Goal: Task Accomplishment & Management: Manage account settings

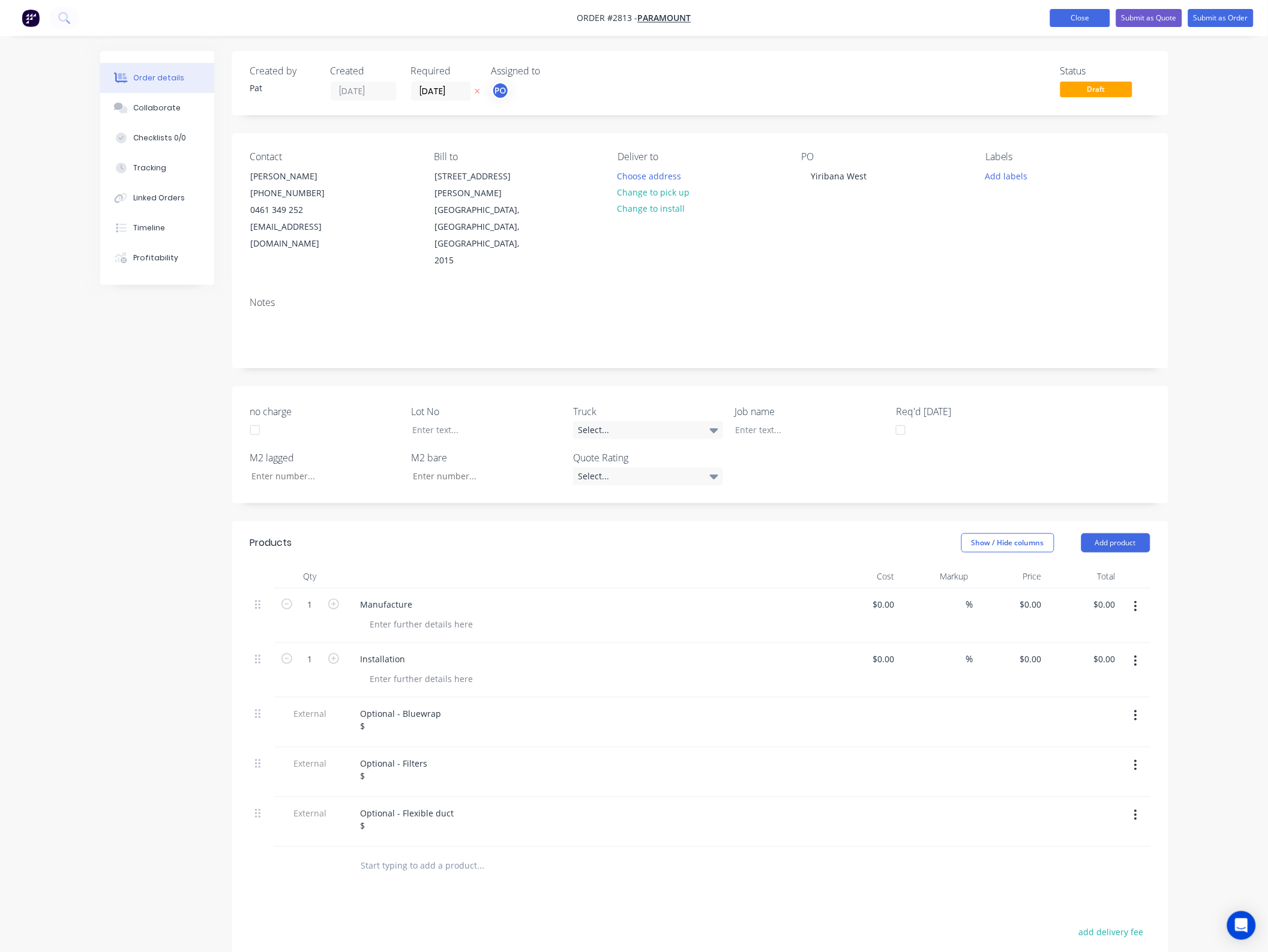
click at [1076, 14] on button "Close" at bounding box center [1080, 18] width 60 height 18
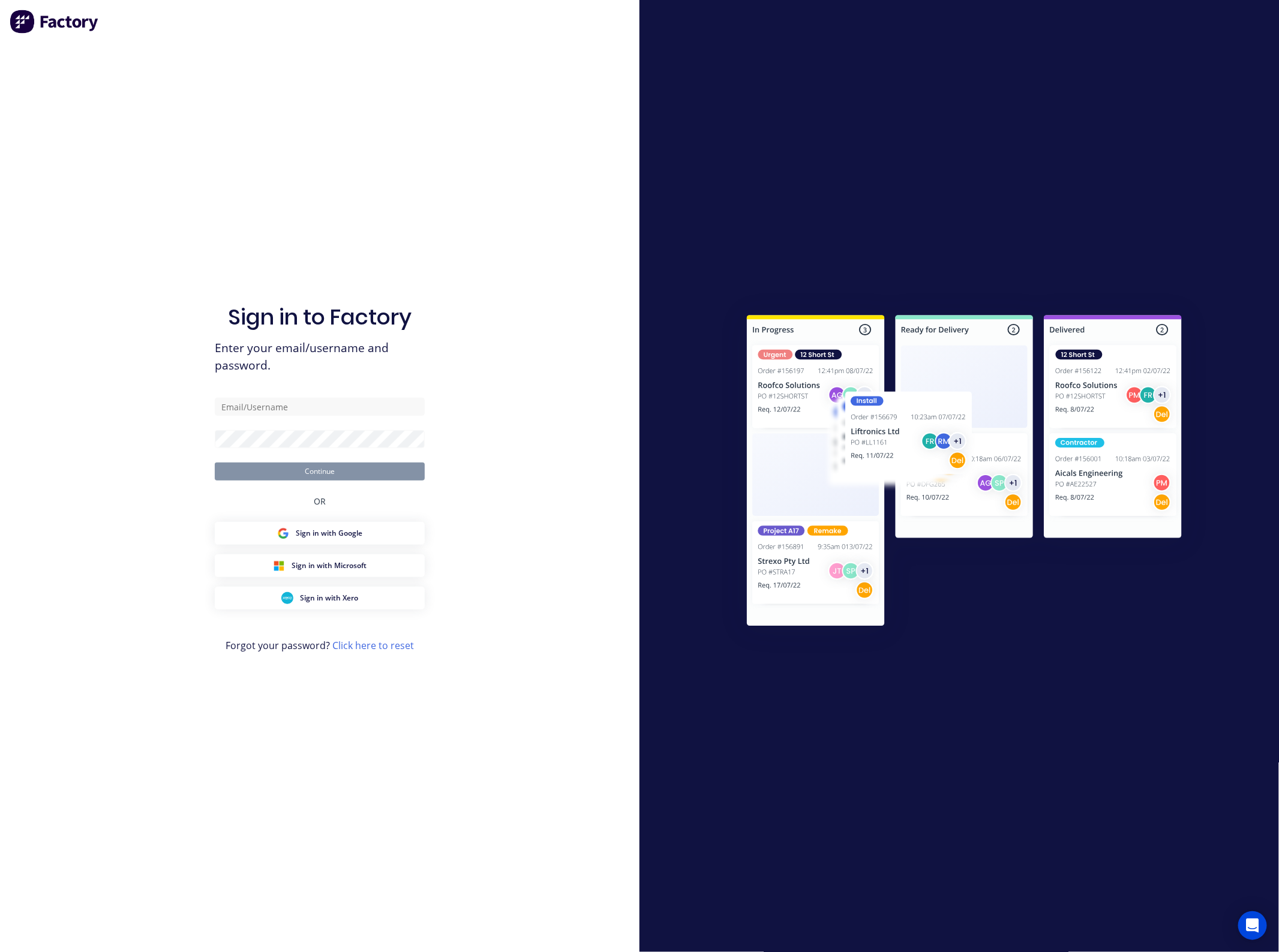
type input "[EMAIL_ADDRESS][DOMAIN_NAME]"
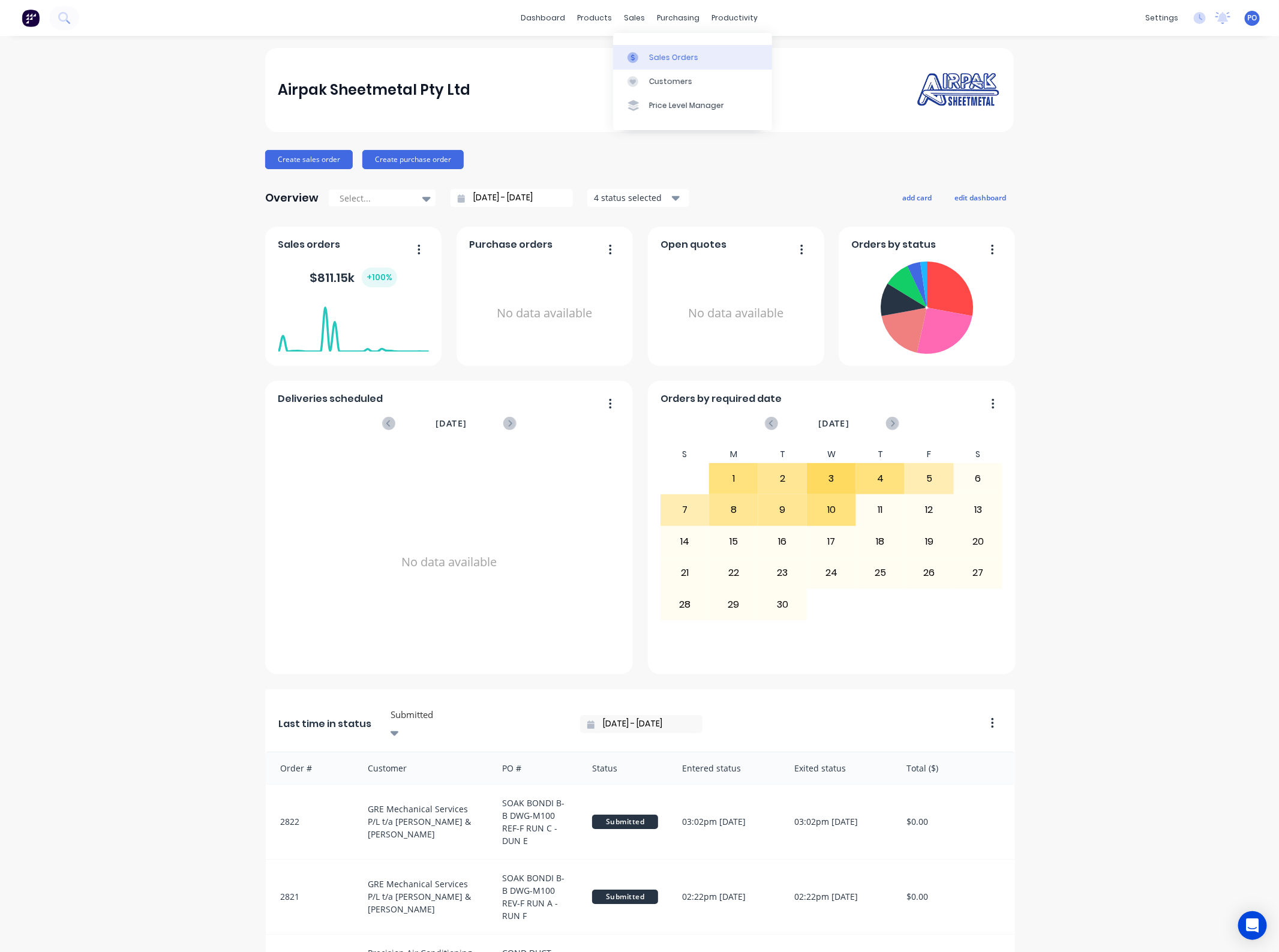
click at [634, 50] on link "Sales Orders" at bounding box center [693, 56] width 159 height 24
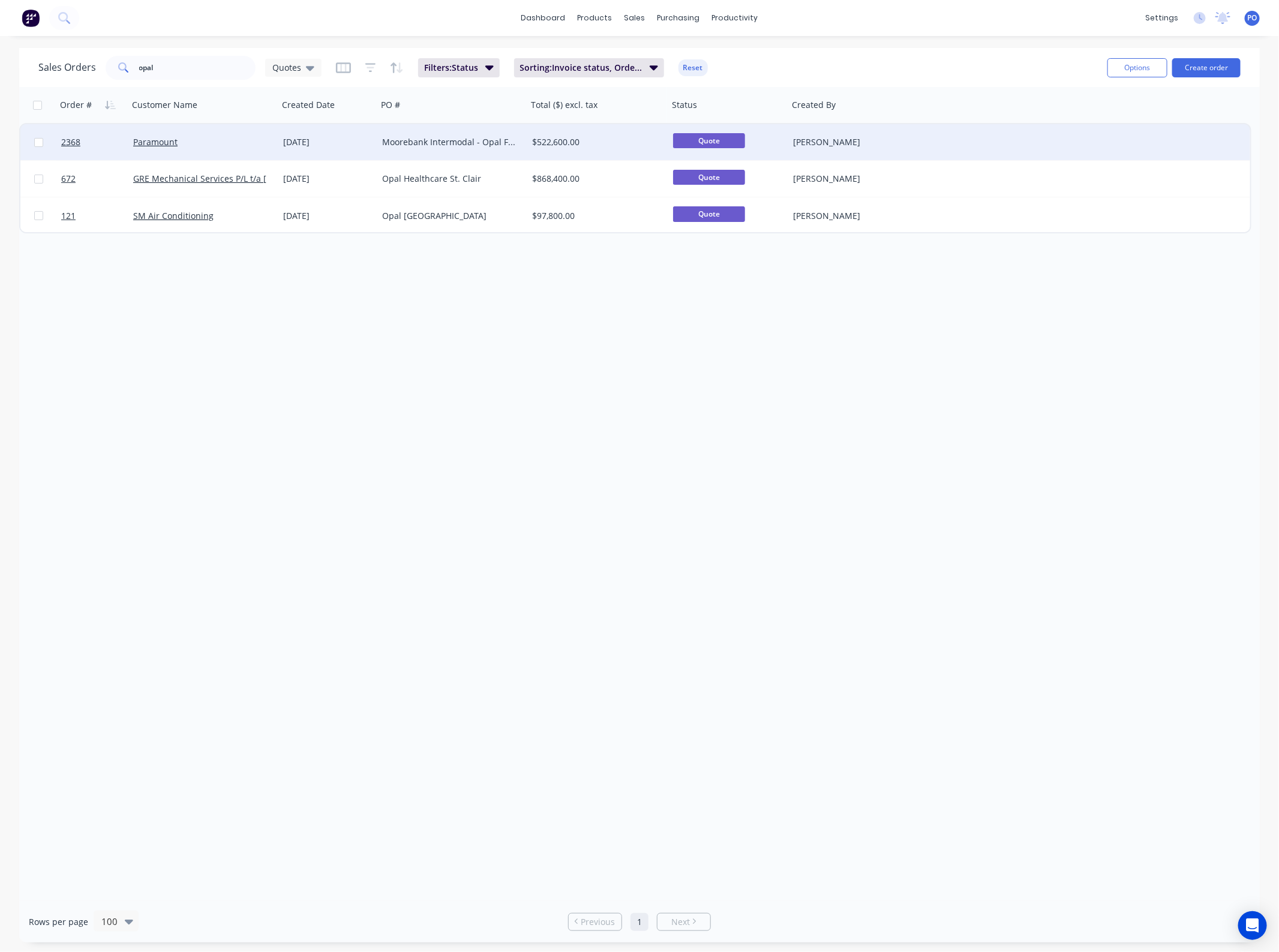
click at [449, 151] on div "Moorebank Intermodal - Opal Fitout" at bounding box center [452, 142] width 150 height 36
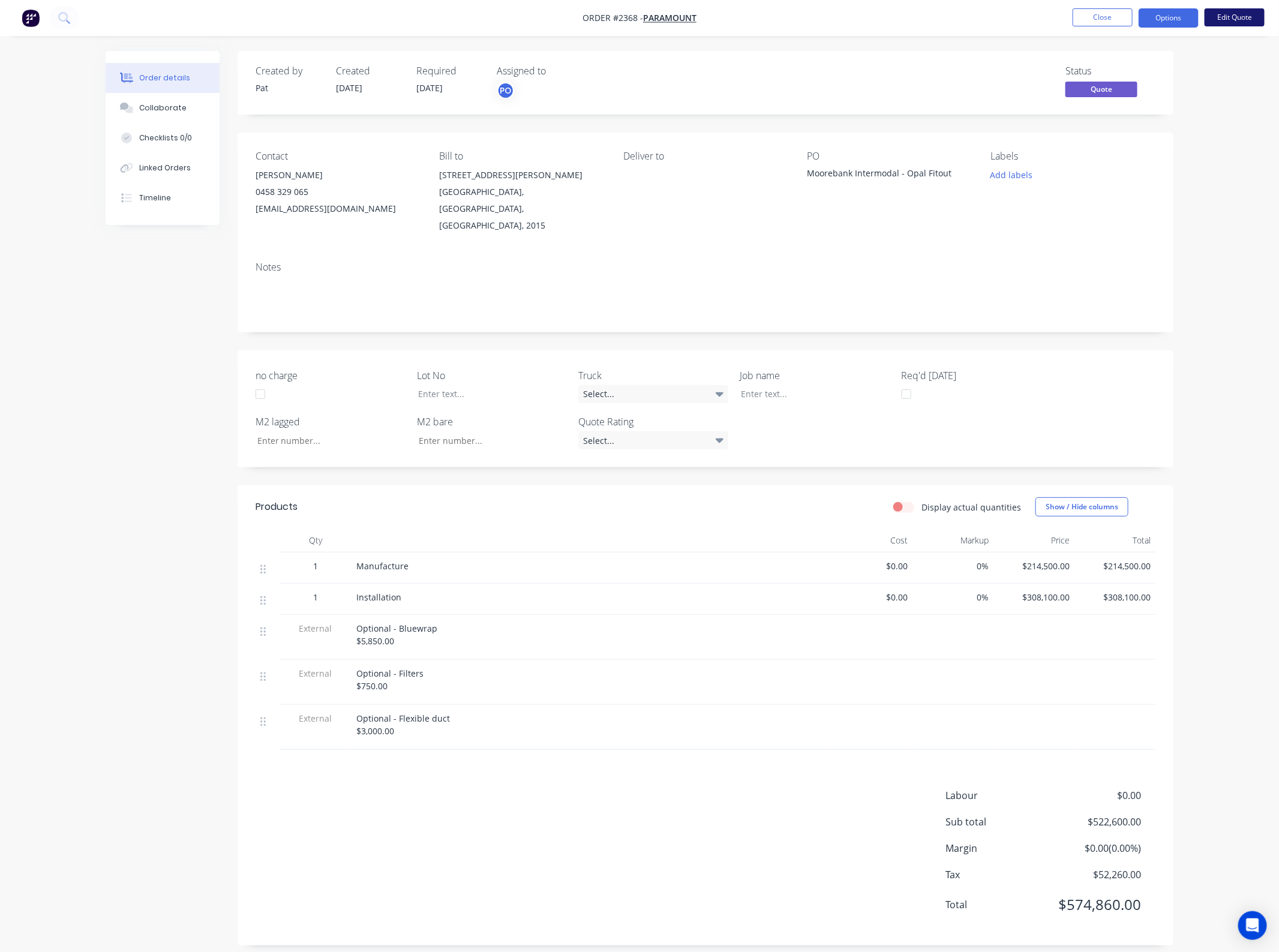
click at [1224, 23] on button "Edit Quote" at bounding box center [1235, 17] width 60 height 18
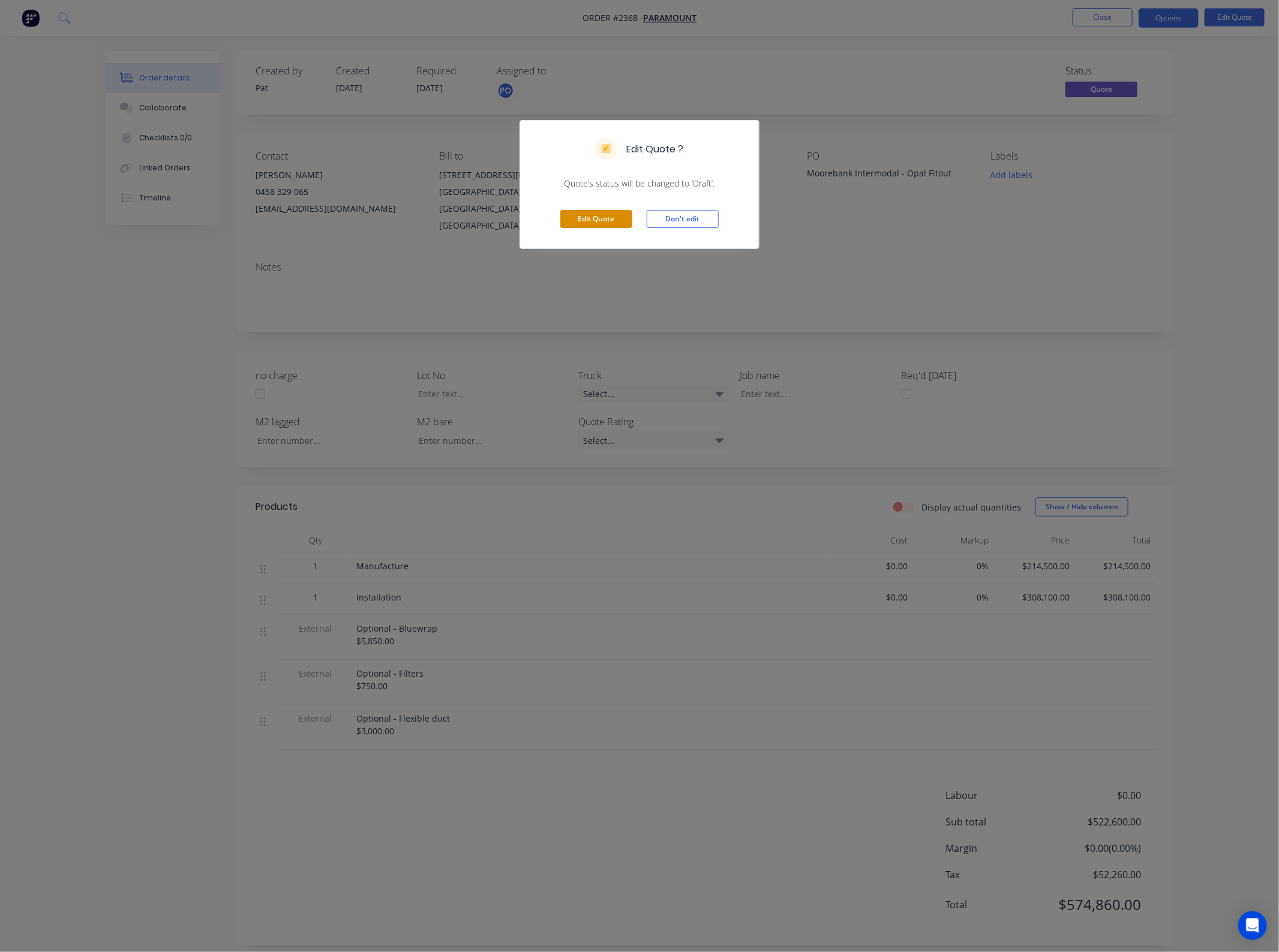
click at [607, 217] on button "Edit Quote" at bounding box center [597, 219] width 72 height 18
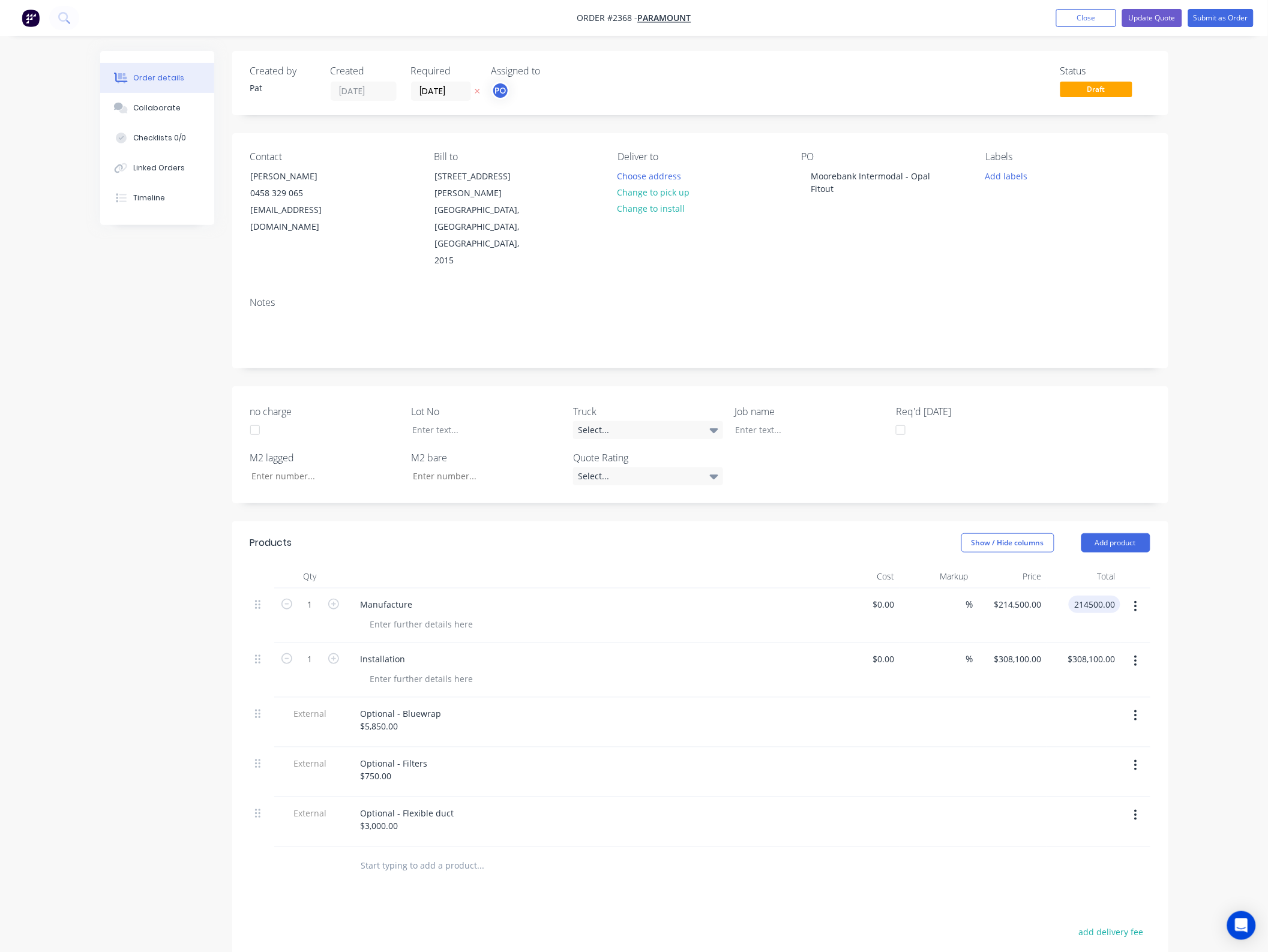
click at [1104, 596] on input "214500.00" at bounding box center [1096, 604] width 47 height 17
type input "215100"
type input "$215,100.00"
click at [1095, 643] on div "$308,100.00 $308,100.00" at bounding box center [1083, 670] width 74 height 55
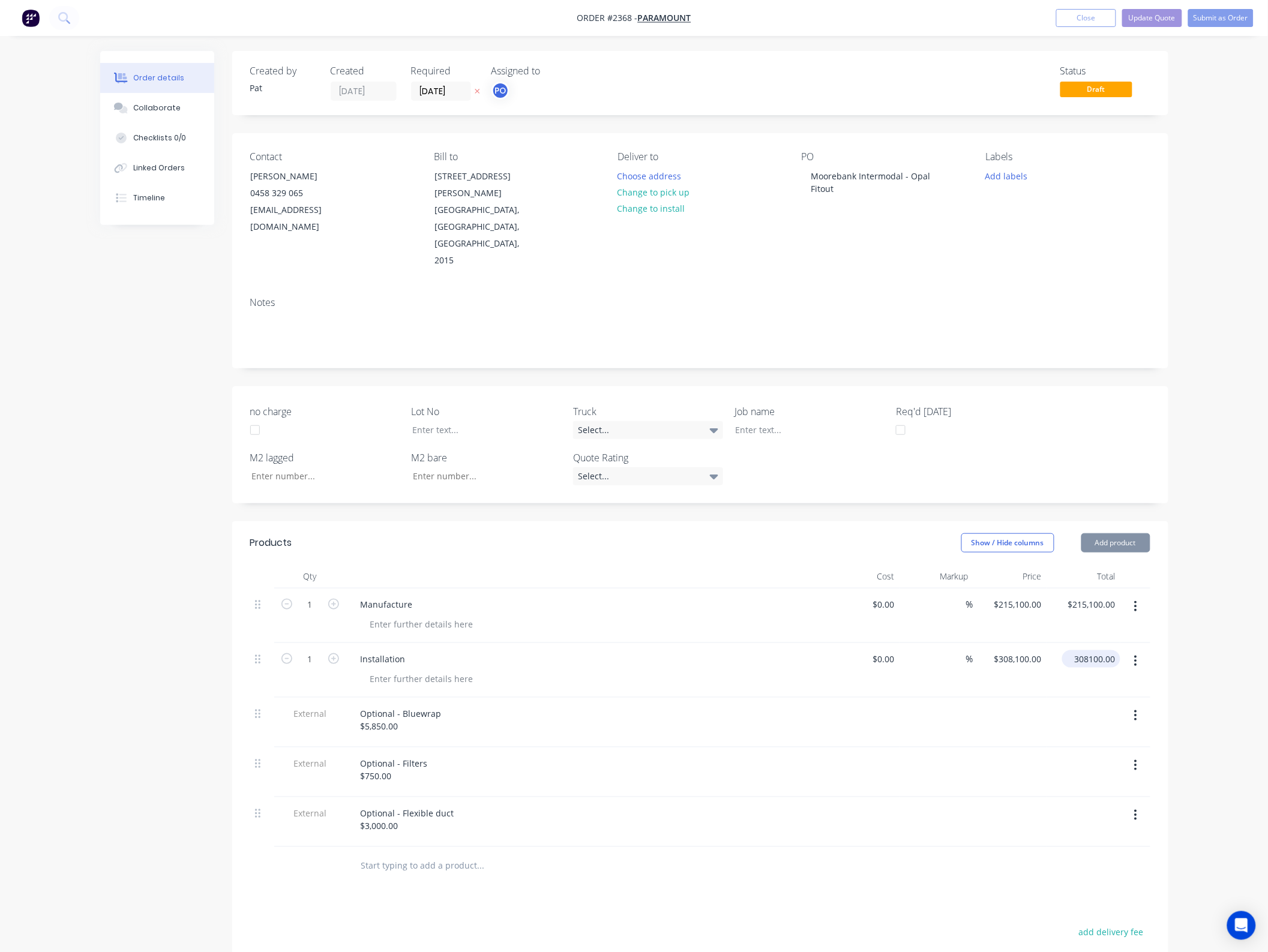
click at [1094, 650] on input "308100.00" at bounding box center [1093, 659] width 53 height 17
type input "246600"
type input "$246,600.00"
click at [390, 705] on div "Optional - Bluewrap $5,850.00" at bounding box center [401, 720] width 100 height 30
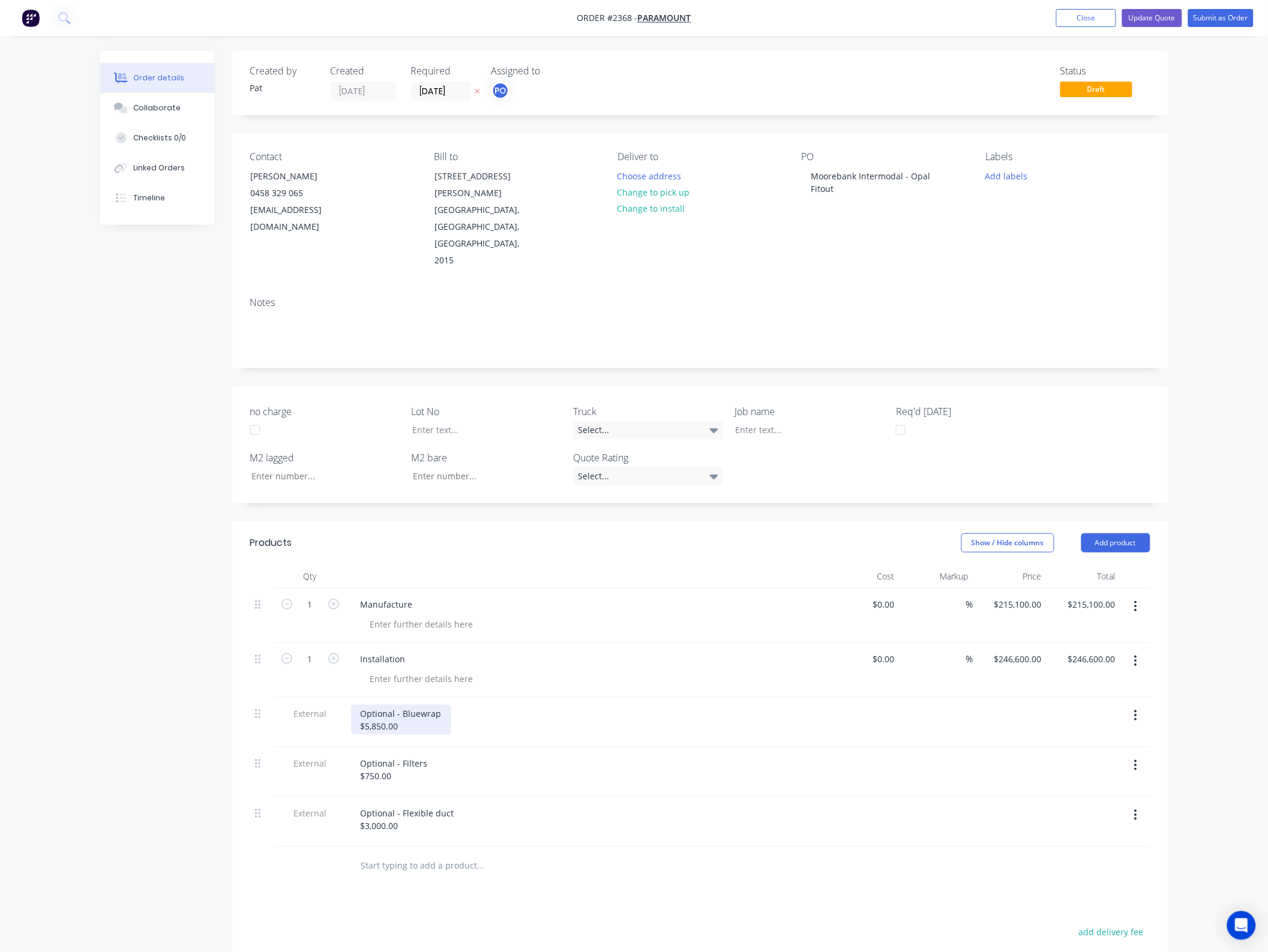
click at [394, 705] on div "Optional - Bluewrap $5,850.00" at bounding box center [401, 720] width 100 height 30
click at [409, 755] on div "Optional - Filters $750.00" at bounding box center [394, 770] width 87 height 30
click at [403, 748] on div "Optional - Filters $750.00" at bounding box center [586, 773] width 480 height 50
drag, startPoint x: 396, startPoint y: 726, endPoint x: 364, endPoint y: 726, distance: 32.0
click at [364, 755] on div "Optional - Filters $750.00" at bounding box center [394, 770] width 87 height 30
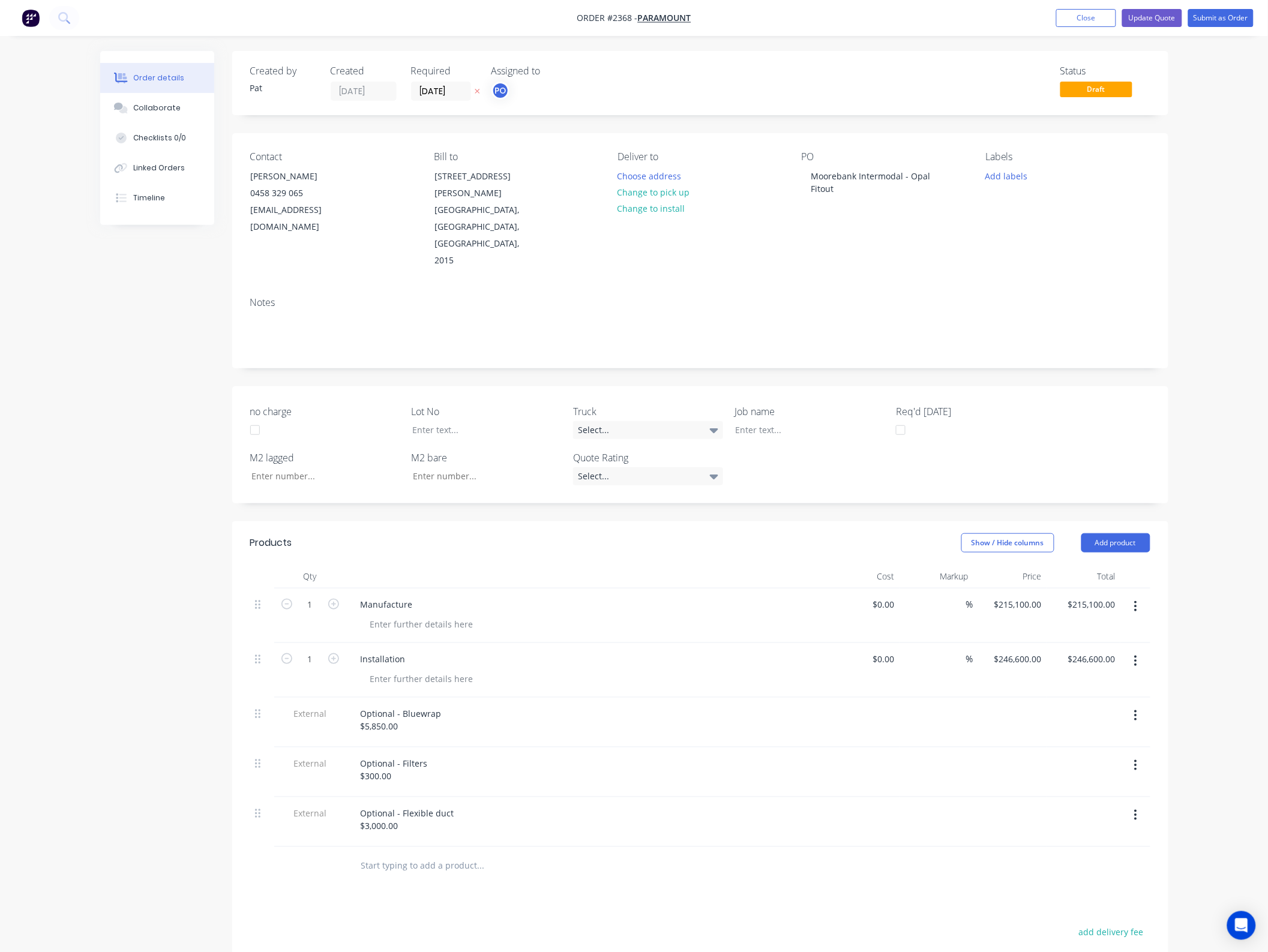
click at [464, 849] on div "Products Show / Hide columns Add product Qty Cost Markup Price Total 1 Manufact…" at bounding box center [700, 848] width 936 height 653
click at [1155, 9] on button "Update Quote" at bounding box center [1152, 18] width 60 height 18
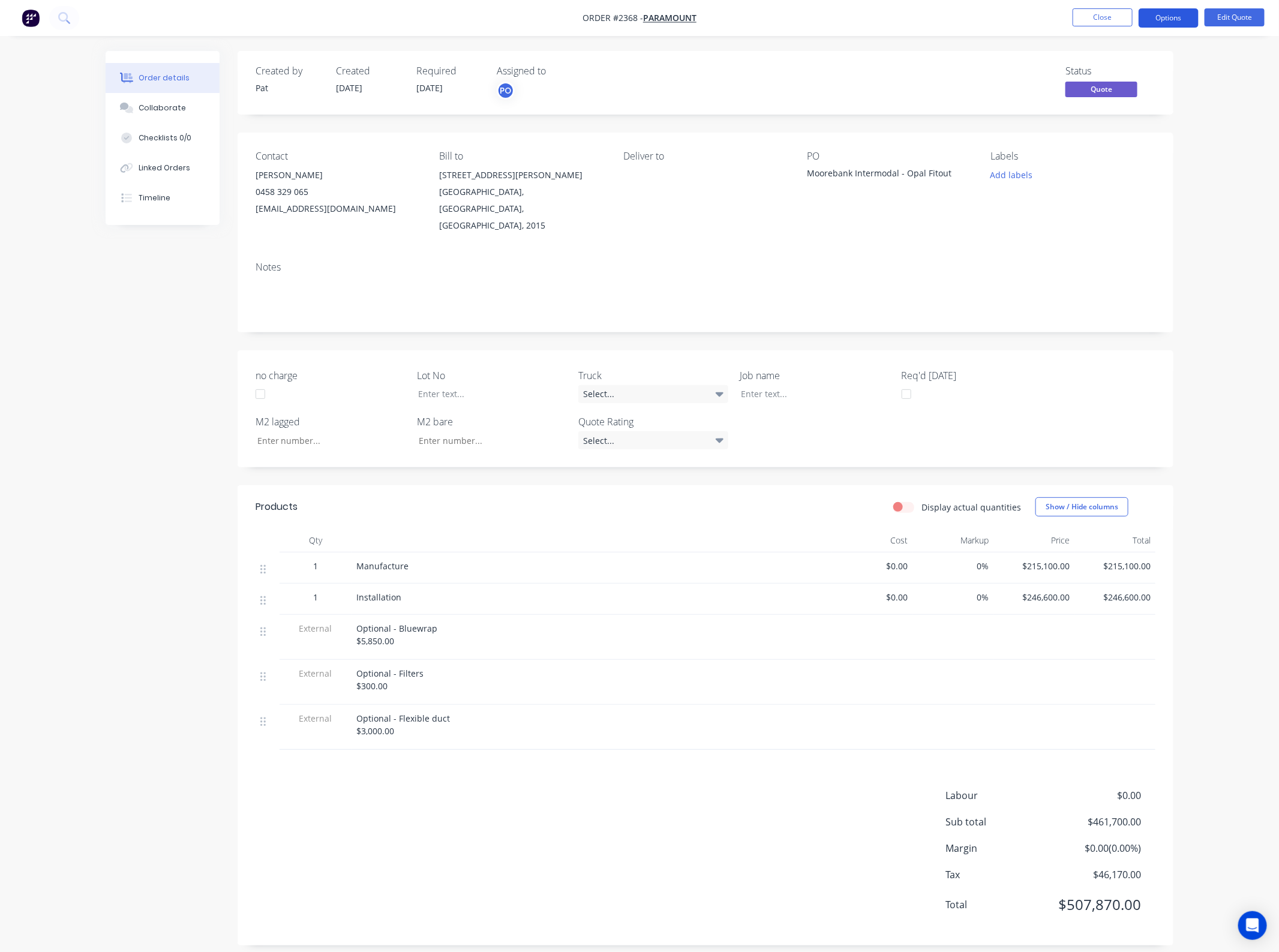
click at [1156, 22] on button "Options" at bounding box center [1169, 18] width 60 height 19
click at [1140, 68] on div "Quote" at bounding box center [1133, 72] width 110 height 17
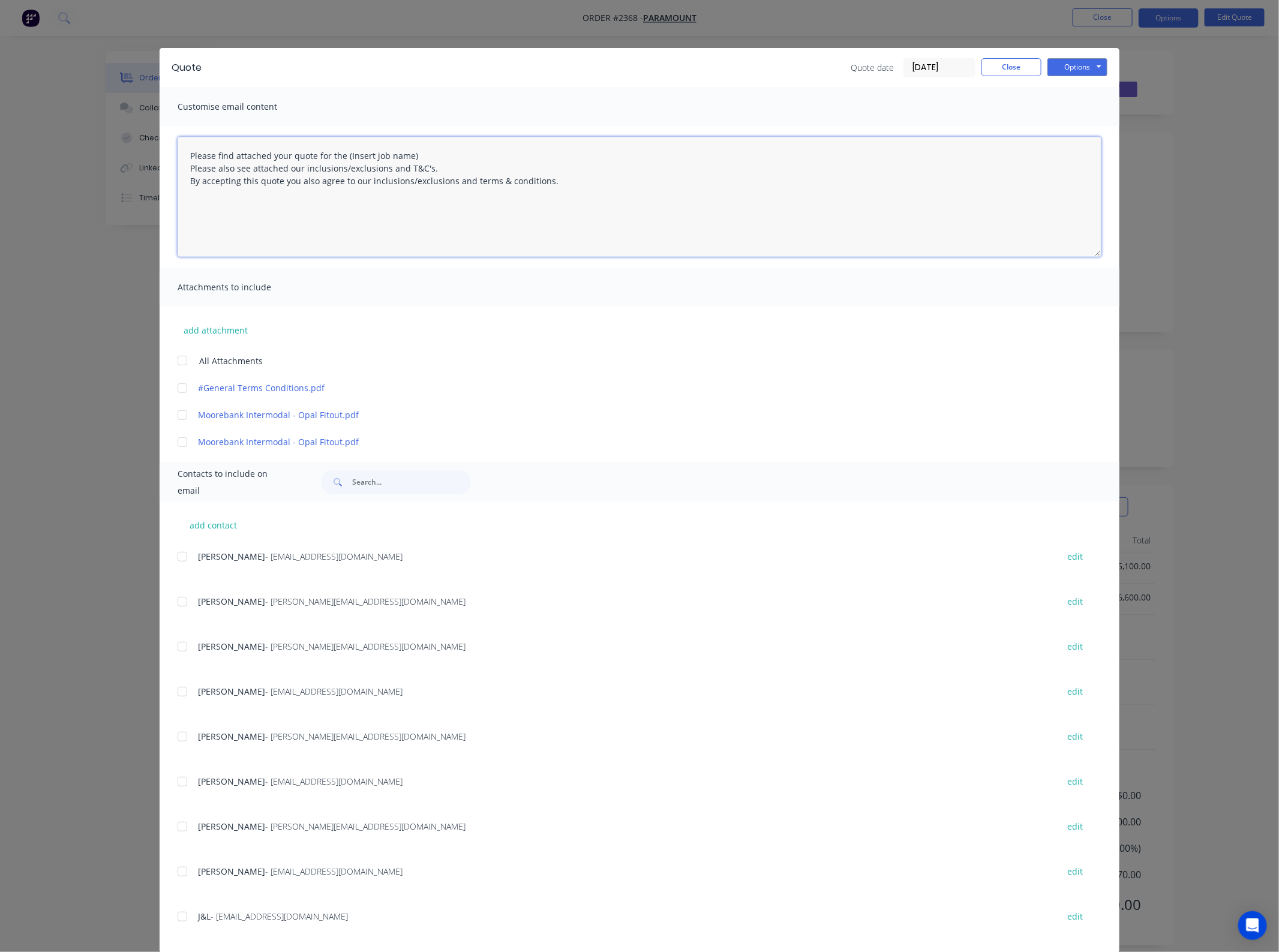
click at [278, 154] on textarea "Please find attached your quote for the (Insert job name) Please also see attac…" at bounding box center [640, 196] width 924 height 120
type textarea "Please find attached your revised quote for the (Insert job name) Please also s…"
drag, startPoint x: 447, startPoint y: 152, endPoint x: 370, endPoint y: 153, distance: 77.0
click at [447, 159] on textarea "Please find attached your quote for the (Insert job name) Please also see attac…" at bounding box center [640, 196] width 924 height 120
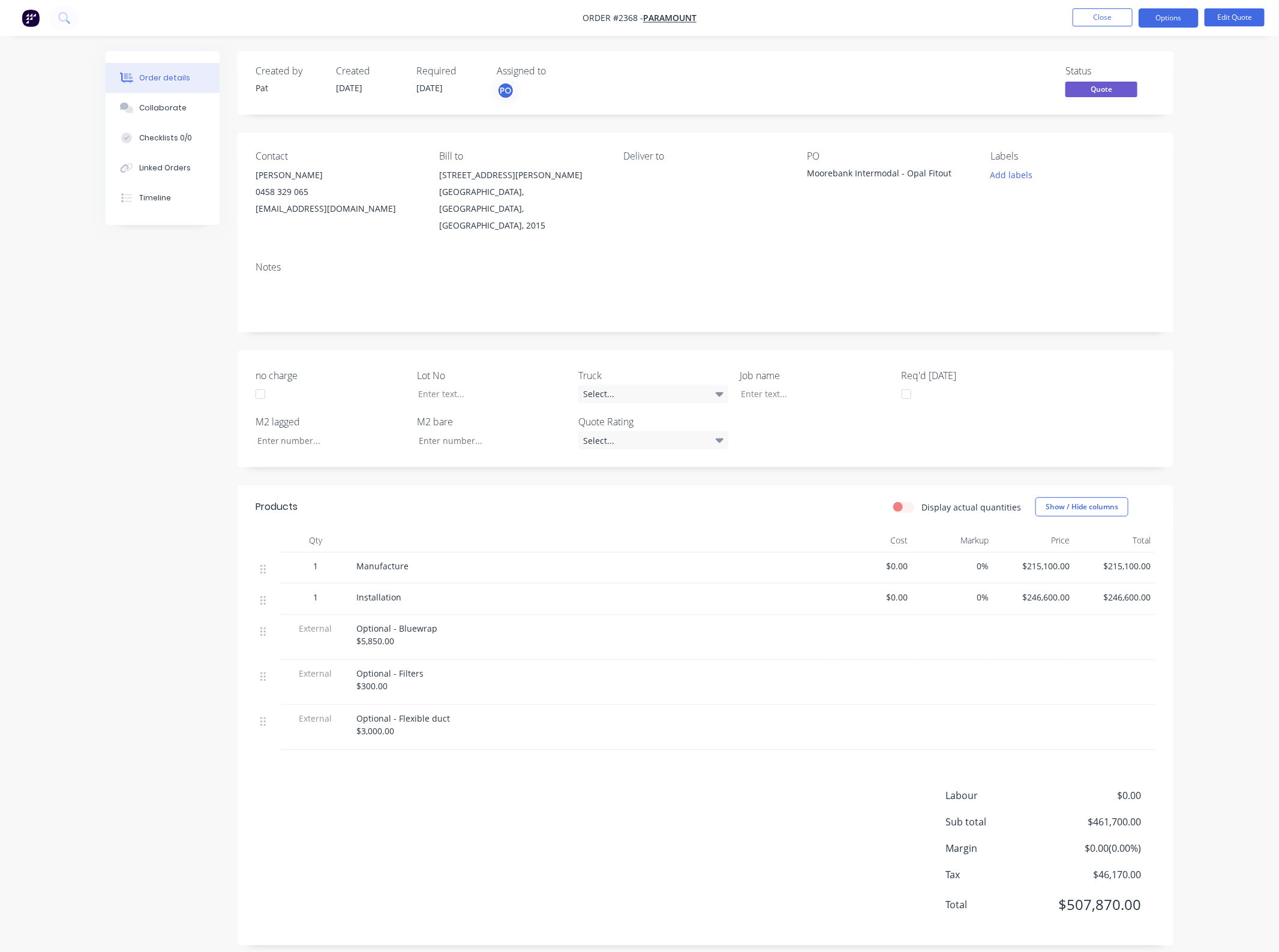
click at [299, 187] on div "0458 329 065" at bounding box center [337, 192] width 164 height 17
click at [1242, 18] on button "Edit Quote" at bounding box center [1235, 17] width 60 height 18
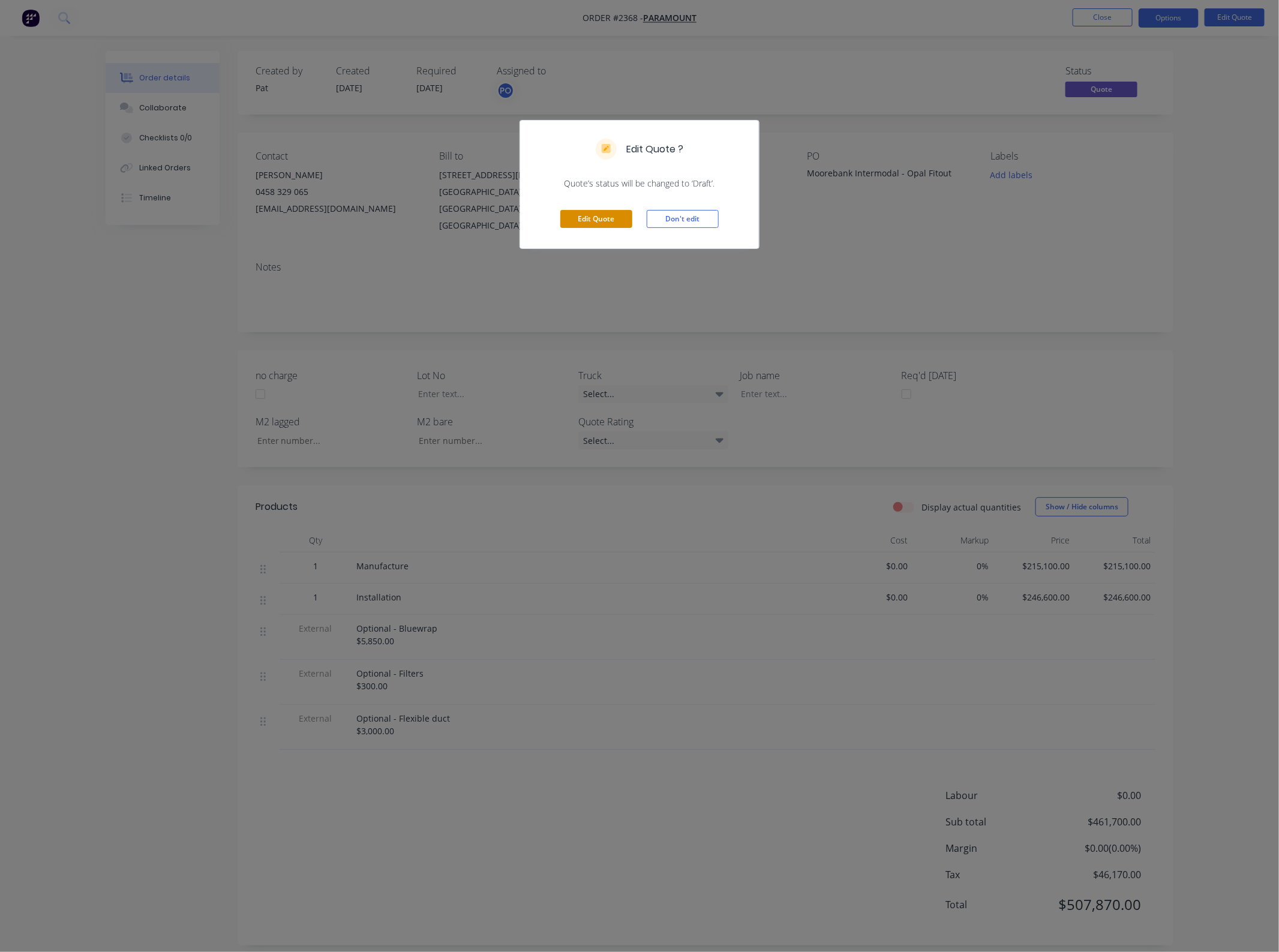
click at [563, 217] on button "Edit Quote" at bounding box center [597, 219] width 72 height 18
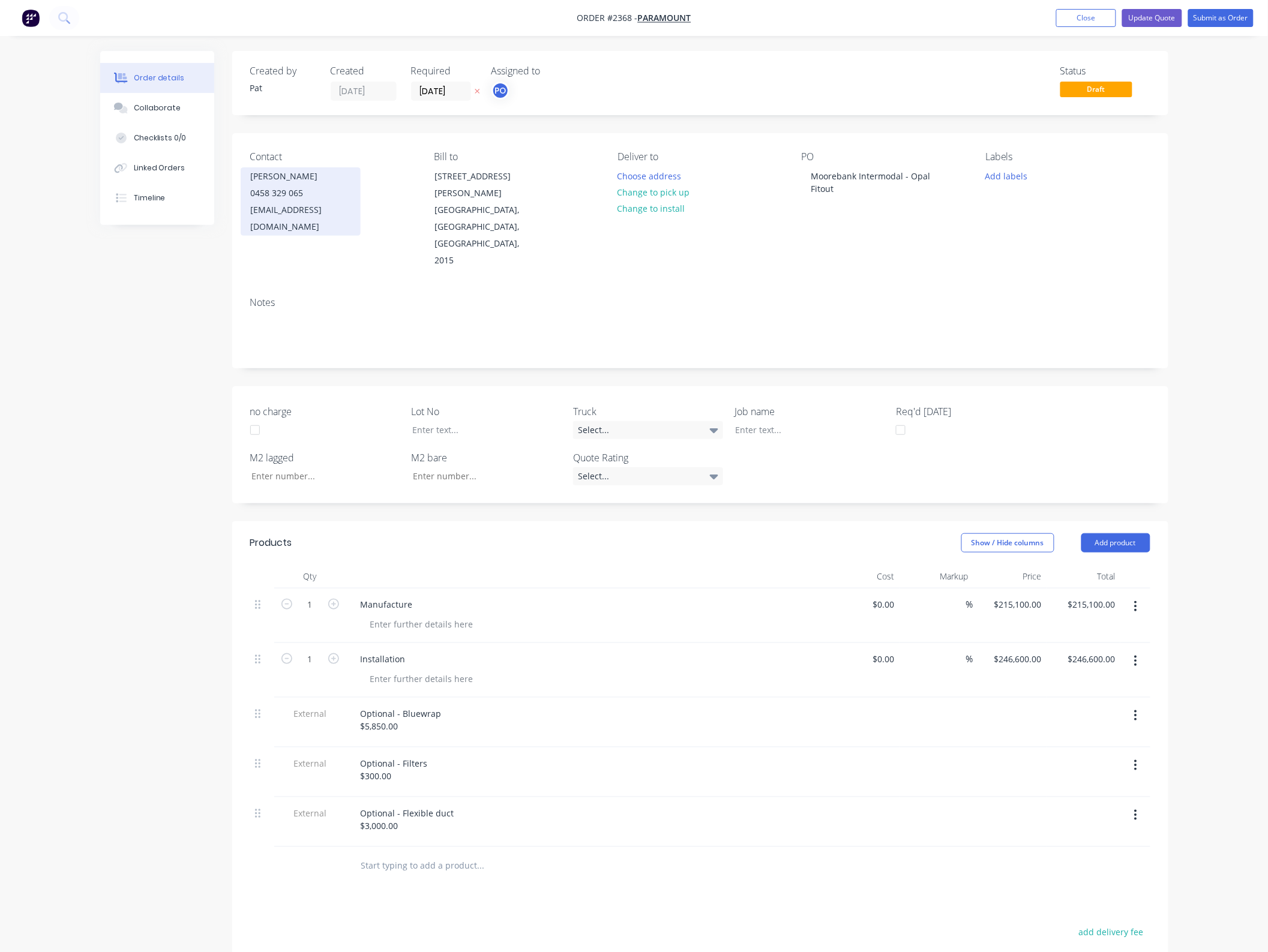
click at [285, 181] on div "[PERSON_NAME]" at bounding box center [300, 176] width 99 height 17
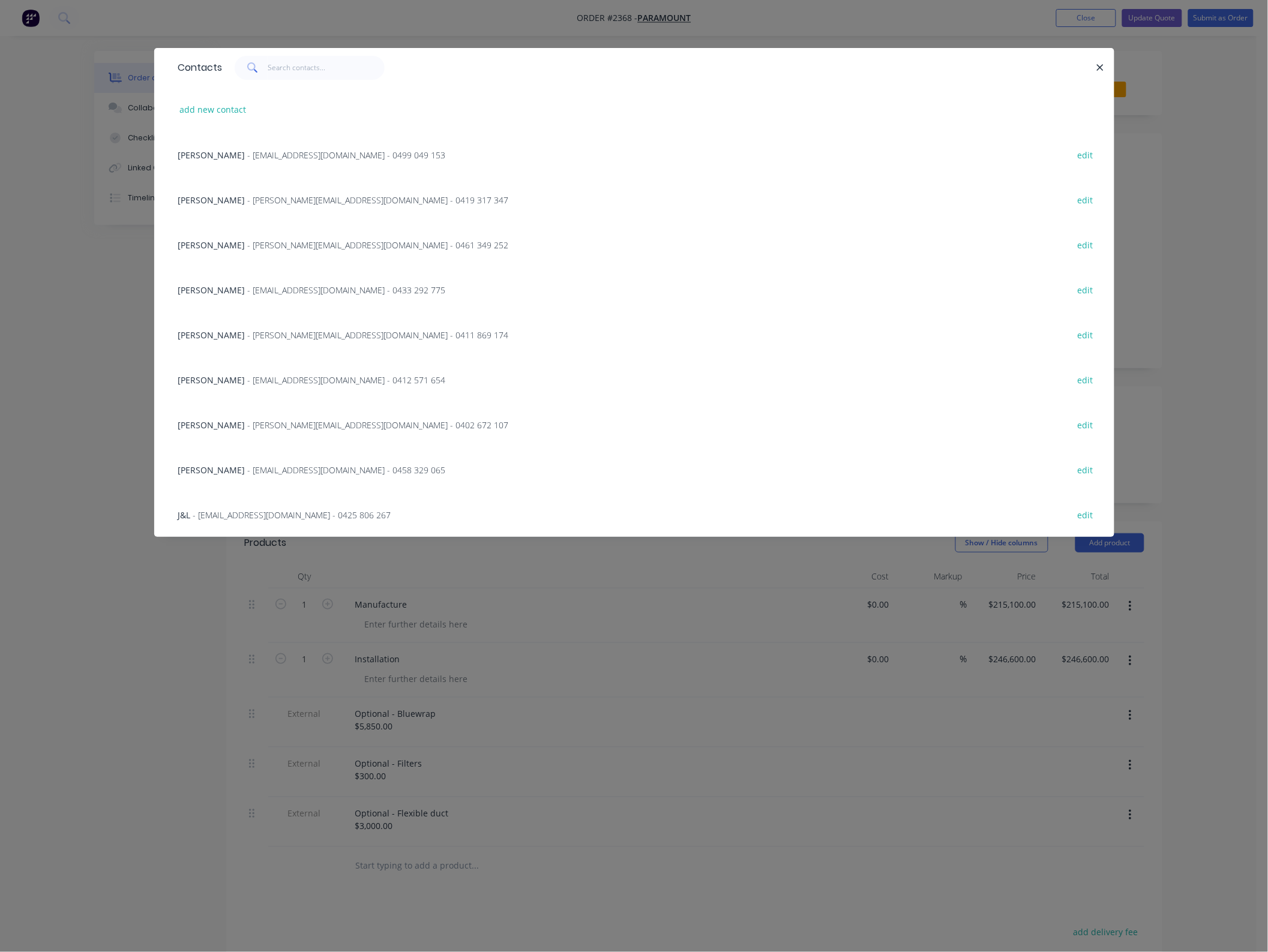
click at [208, 247] on span "[PERSON_NAME]" at bounding box center [212, 245] width 67 height 12
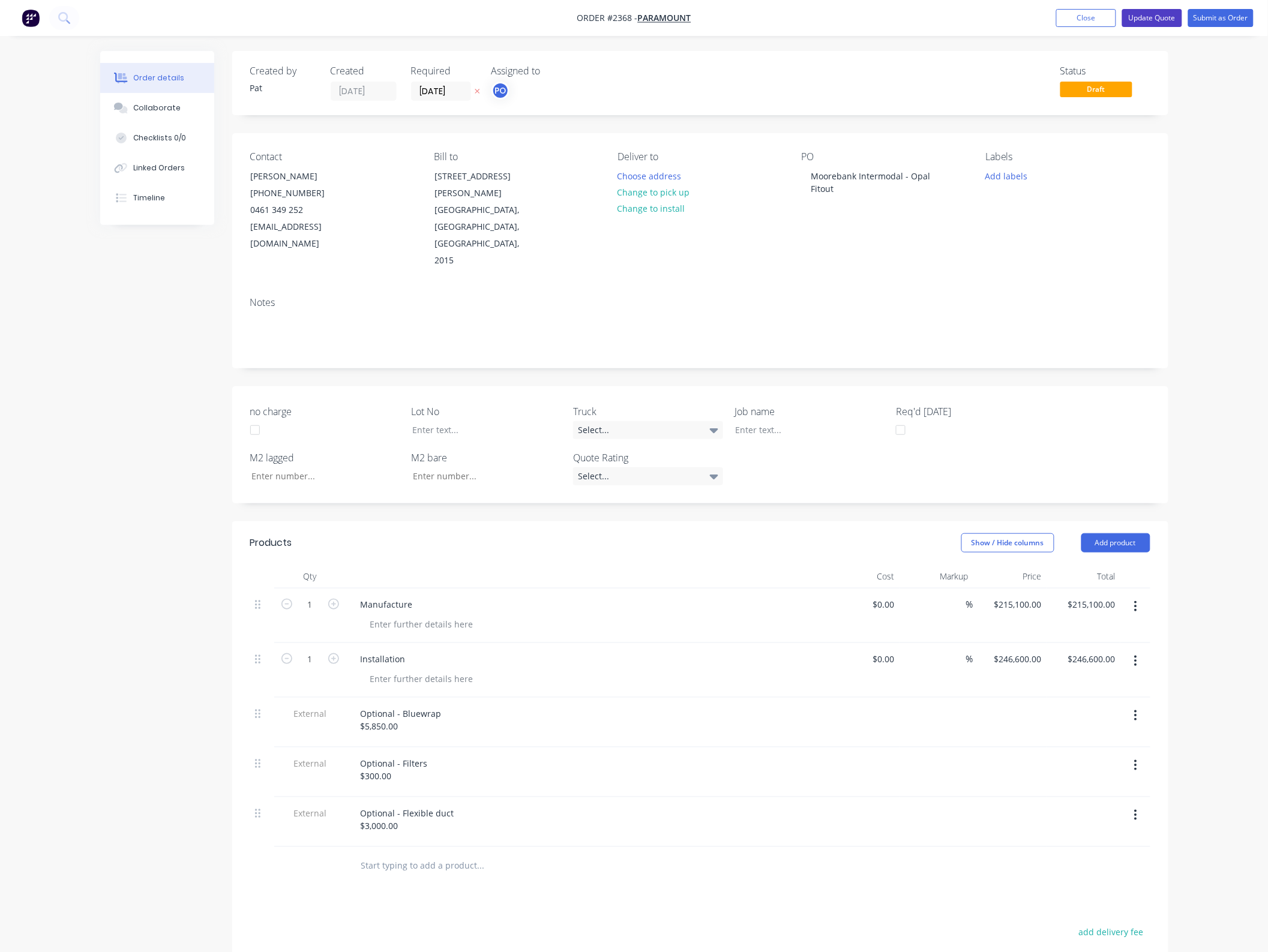
click at [1162, 16] on button "Update Quote" at bounding box center [1152, 18] width 60 height 18
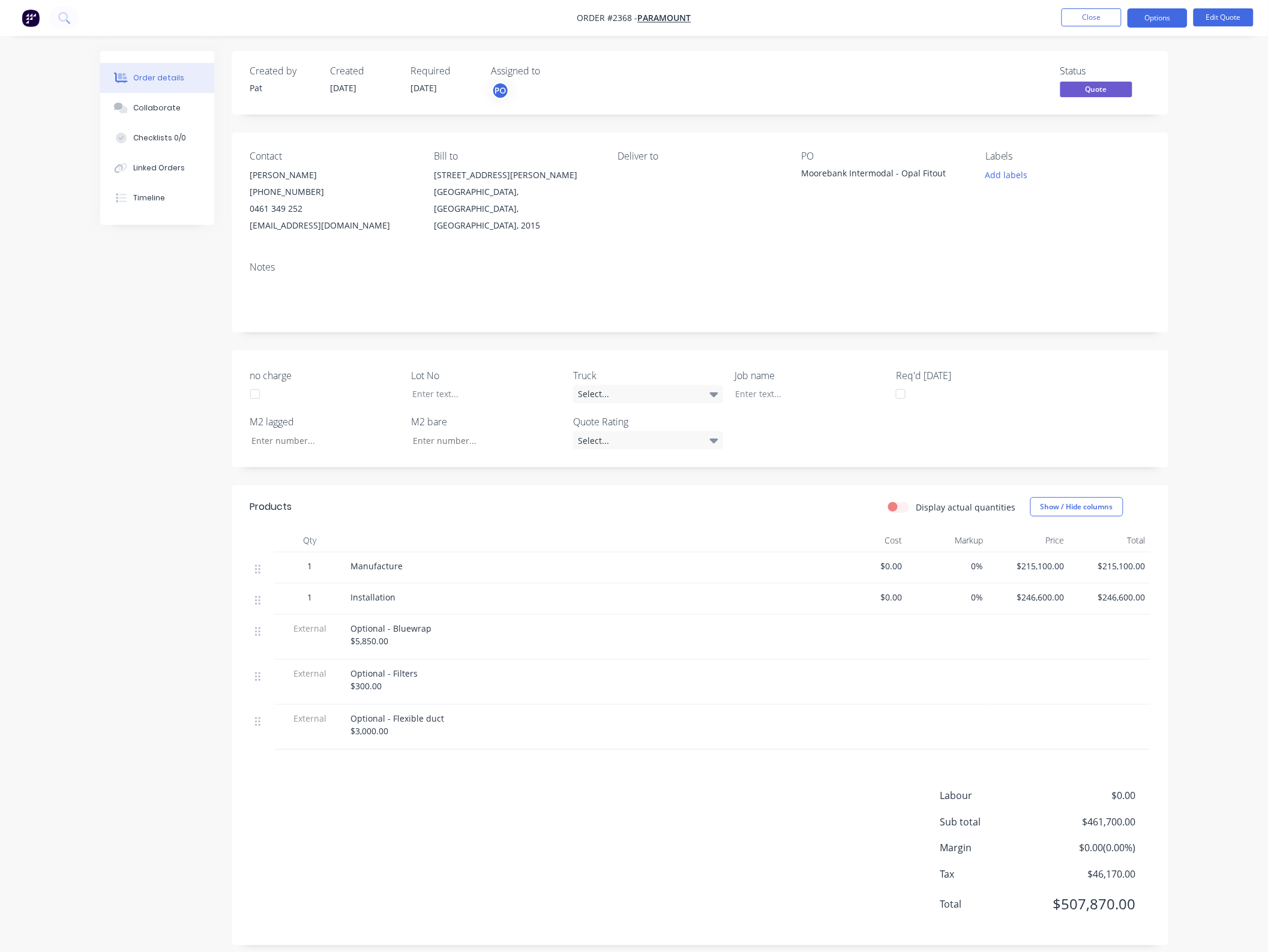
click at [1162, 16] on button "Options" at bounding box center [1158, 18] width 60 height 19
click at [1091, 70] on div "Quote" at bounding box center [1121, 72] width 110 height 17
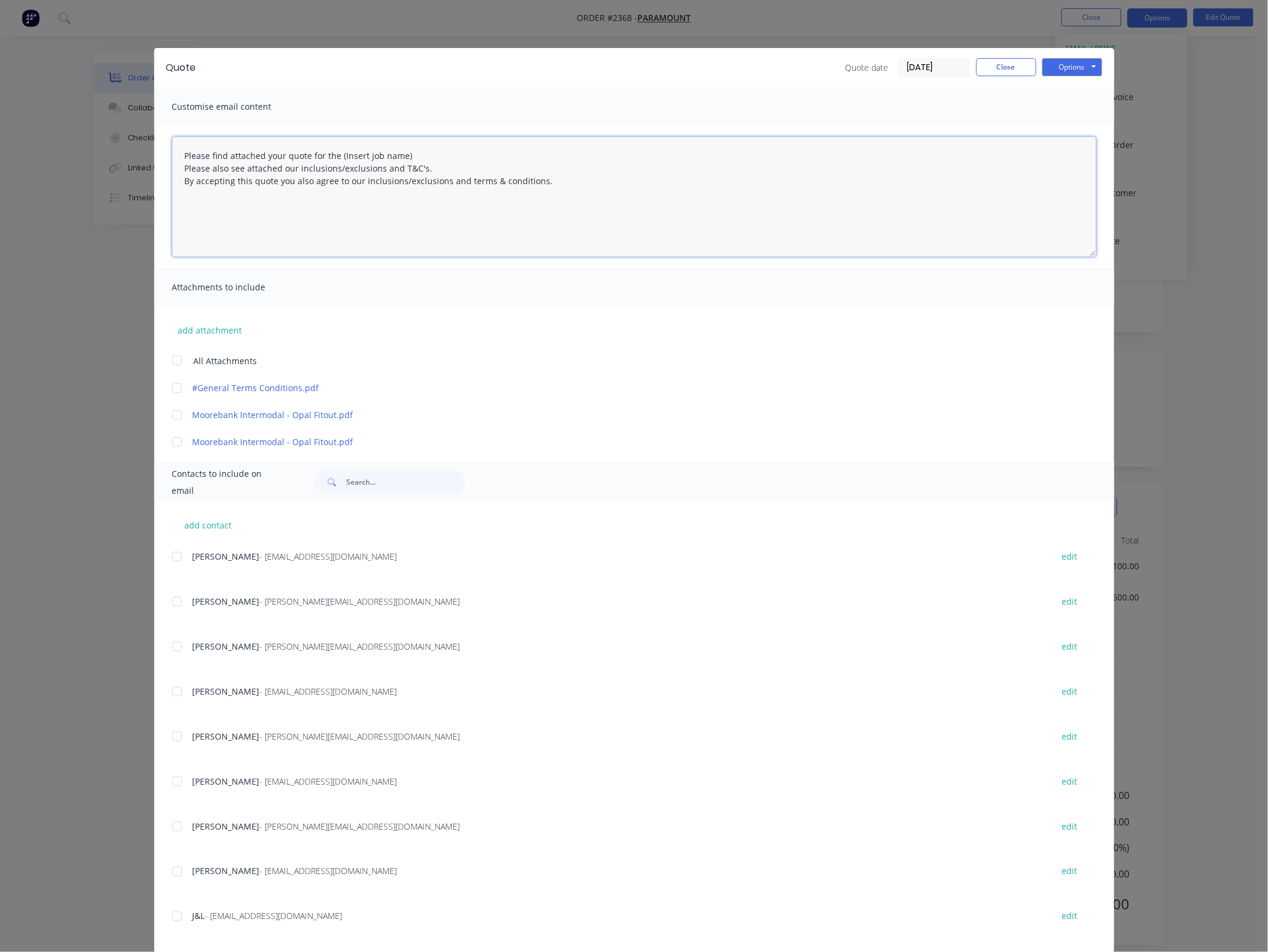
click at [274, 157] on textarea "Please find attached your quote for the (Insert job name) Please also see attac…" at bounding box center [634, 196] width 924 height 120
drag, startPoint x: 447, startPoint y: 157, endPoint x: 364, endPoint y: 153, distance: 83.1
click at [364, 153] on textarea "Please find attached your revised quote for the (Insert job name) Please also s…" at bounding box center [634, 196] width 924 height 120
click at [217, 334] on button "add attachment" at bounding box center [210, 330] width 76 height 18
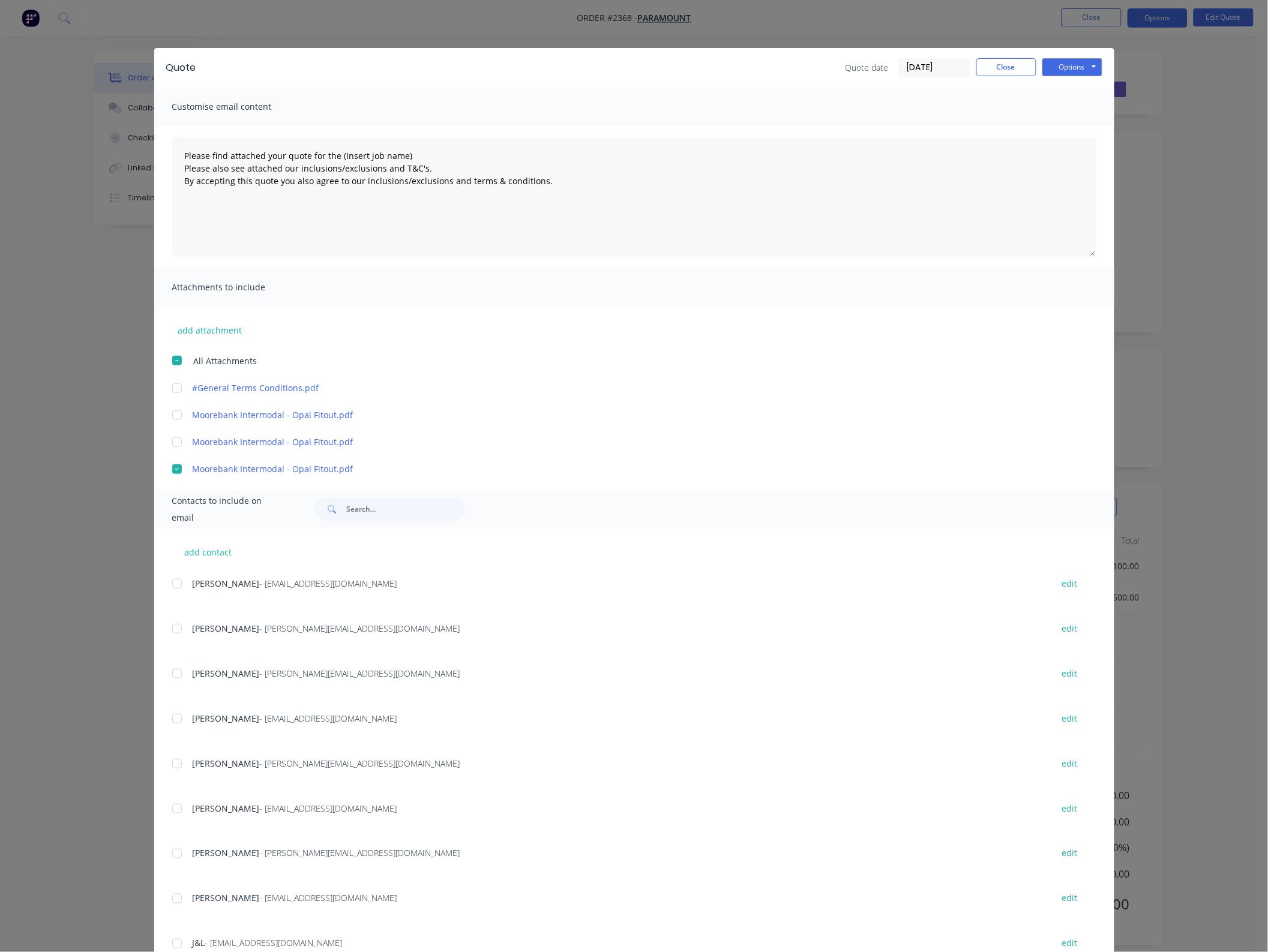
click at [175, 394] on div at bounding box center [176, 387] width 24 height 24
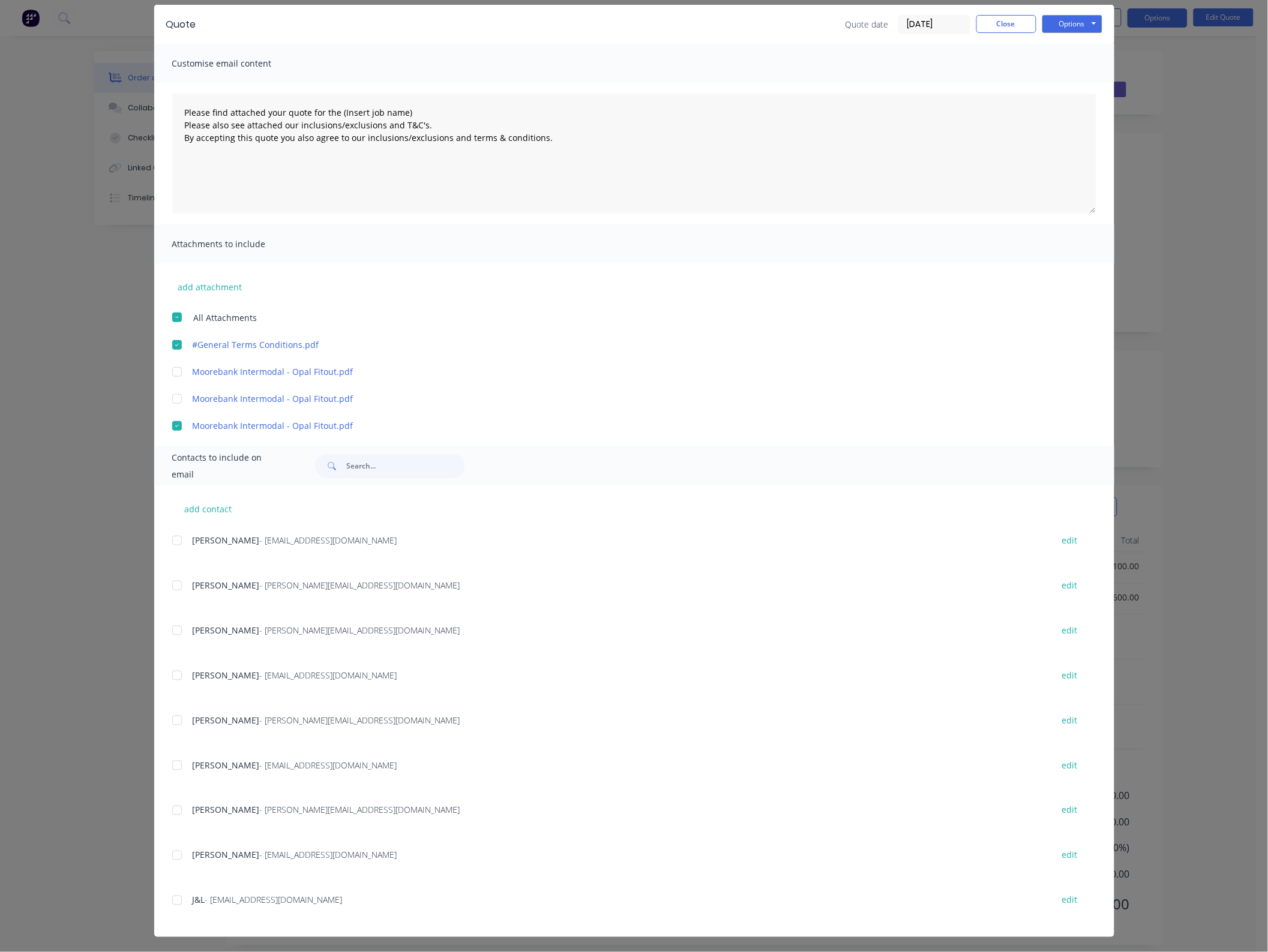
scroll to position [44, 0]
click at [178, 630] on div at bounding box center [176, 629] width 24 height 24
click at [277, 108] on textarea "Please find attached your quote for the (Insert job name) Please also see attac…" at bounding box center [634, 153] width 924 height 120
drag, startPoint x: 495, startPoint y: 109, endPoint x: 364, endPoint y: 111, distance: 131.0
click at [364, 111] on textarea "Please find attached your revised quote for the (Insert job name) Please also s…" at bounding box center [634, 153] width 924 height 120
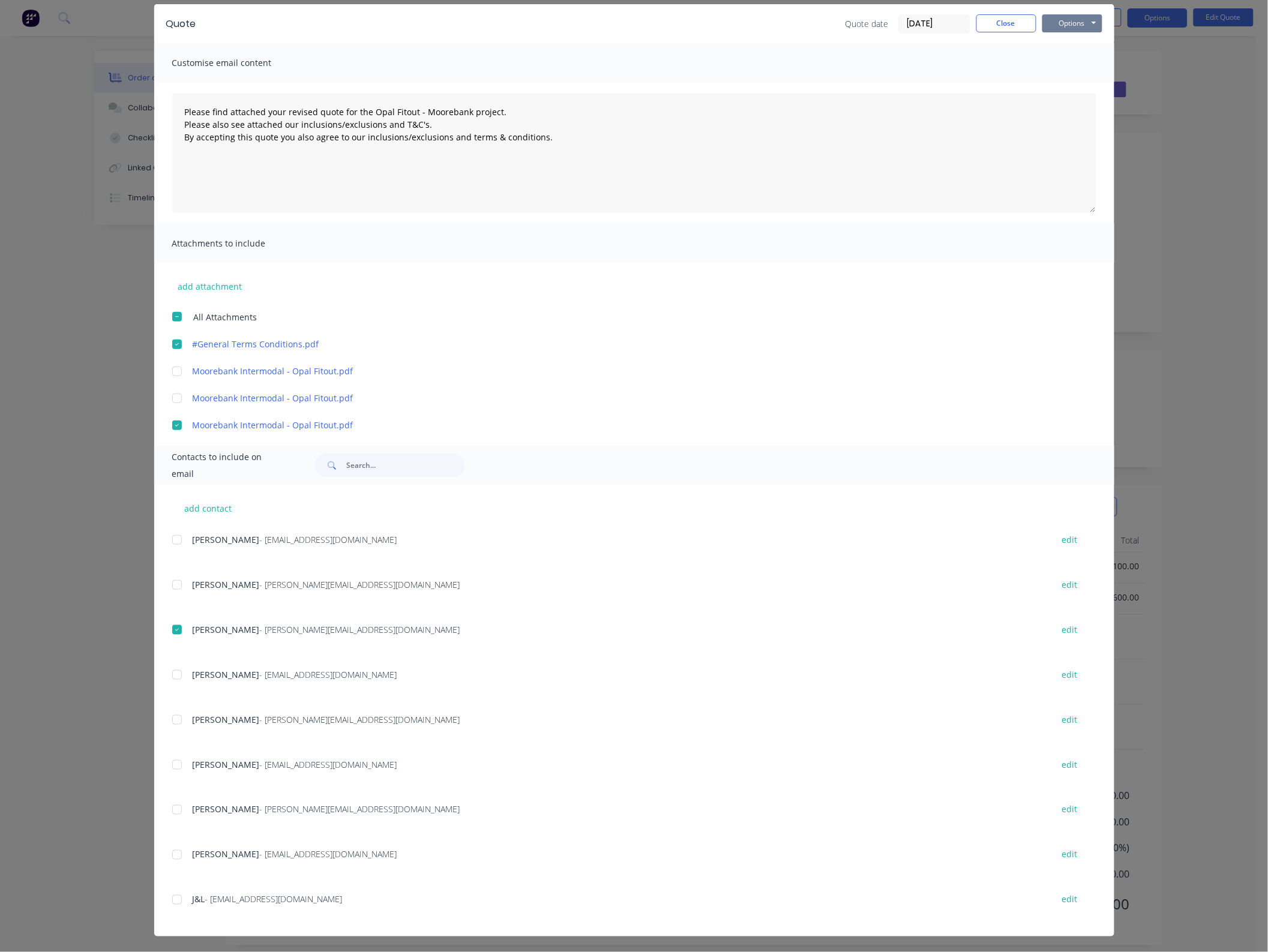
click at [1056, 26] on button "Options" at bounding box center [1072, 23] width 60 height 18
click at [1078, 87] on button "Email" at bounding box center [1081, 85] width 77 height 20
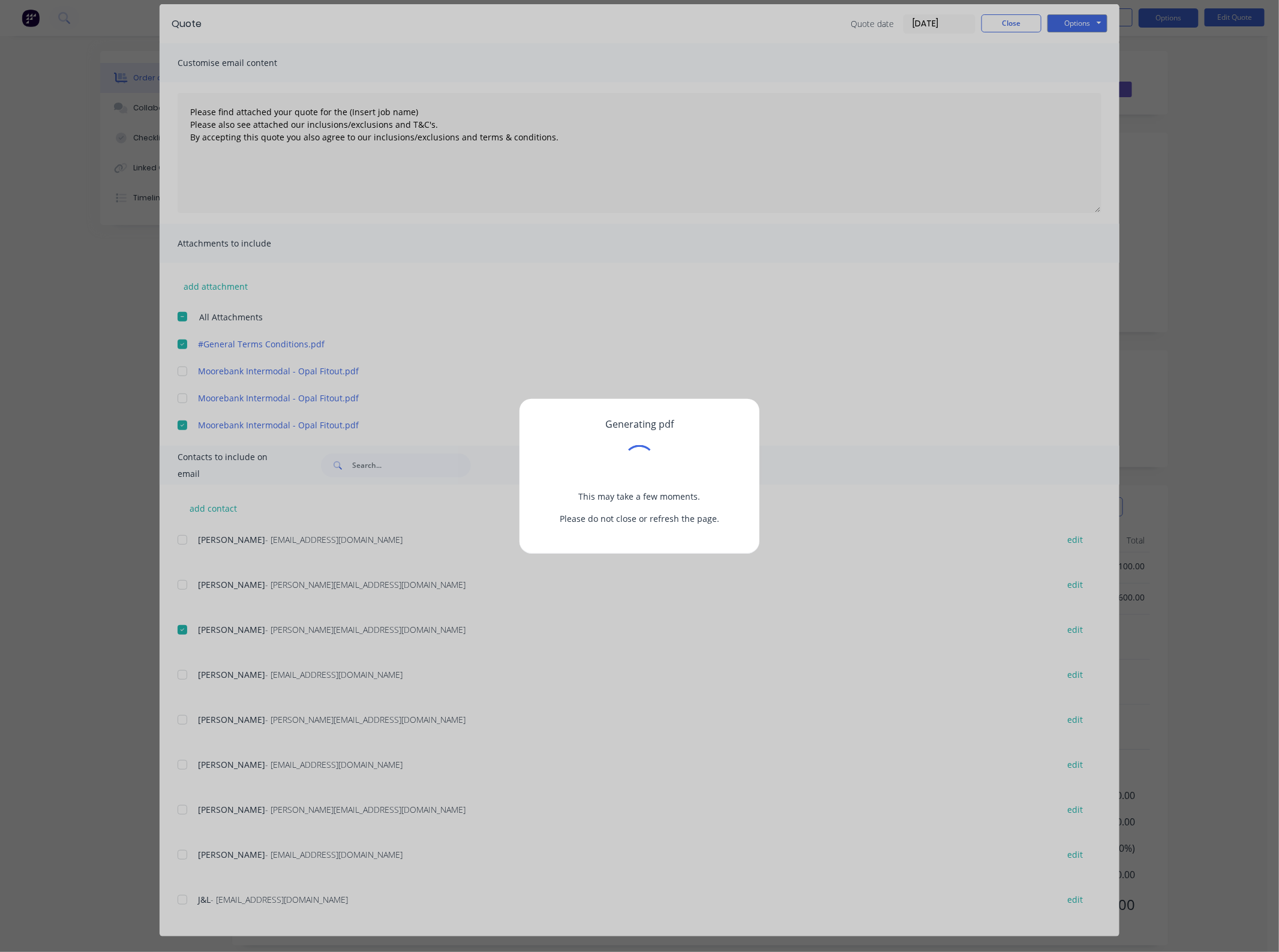
scroll to position [0, 0]
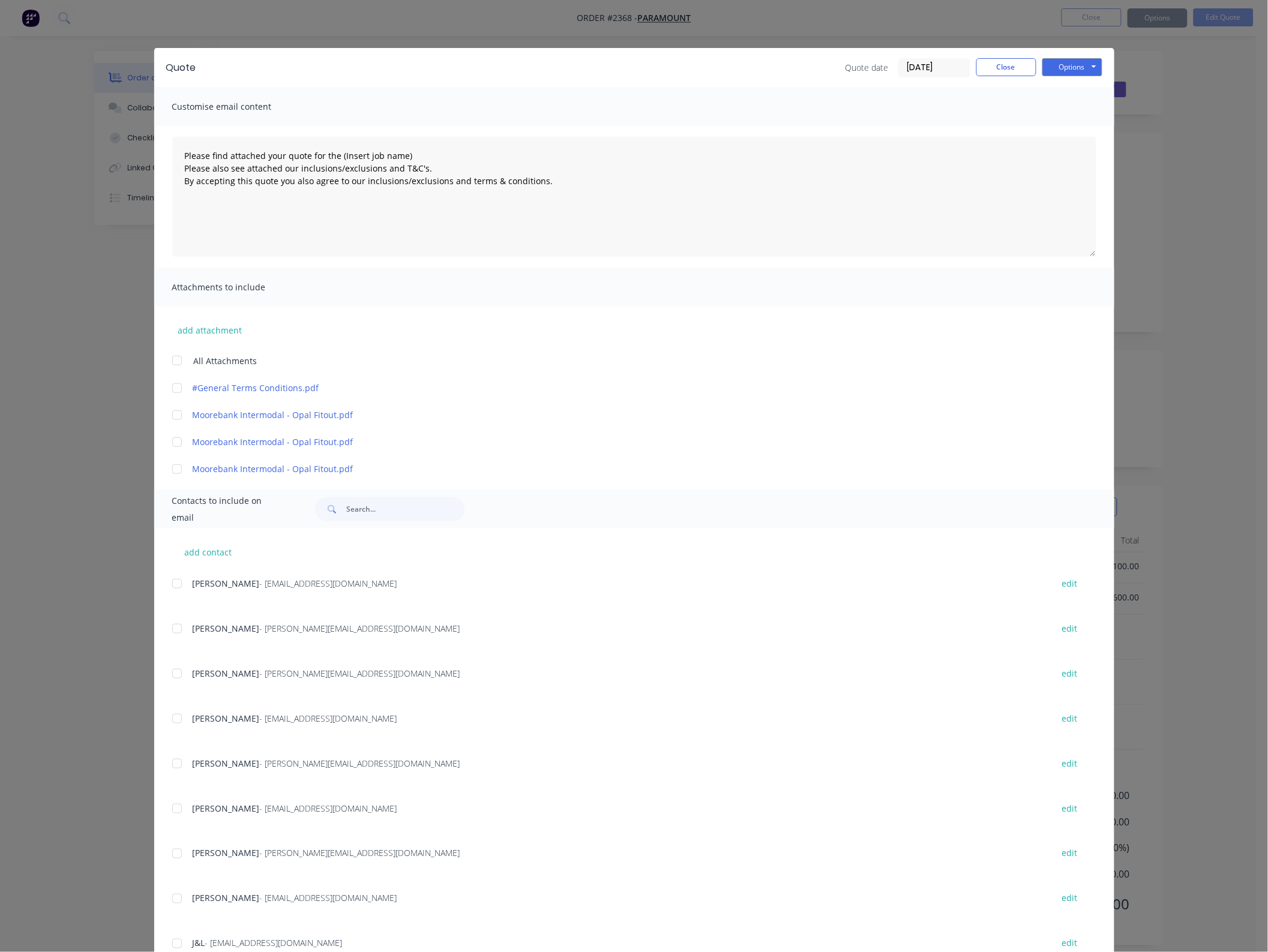
type textarea "Please find attached your quote for the (Insert job name) Please also see attac…"
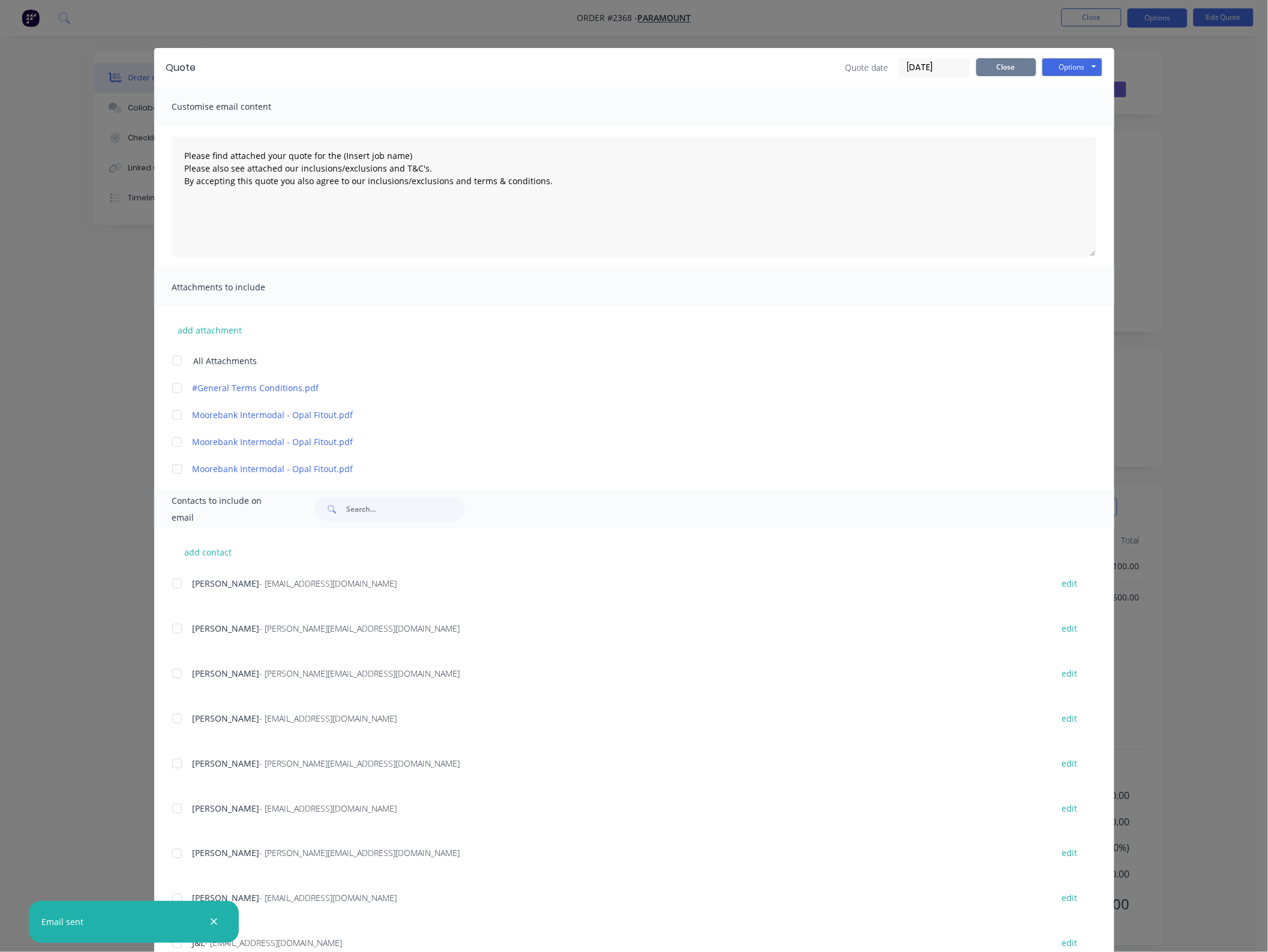
click at [1004, 67] on button "Close" at bounding box center [1006, 67] width 60 height 18
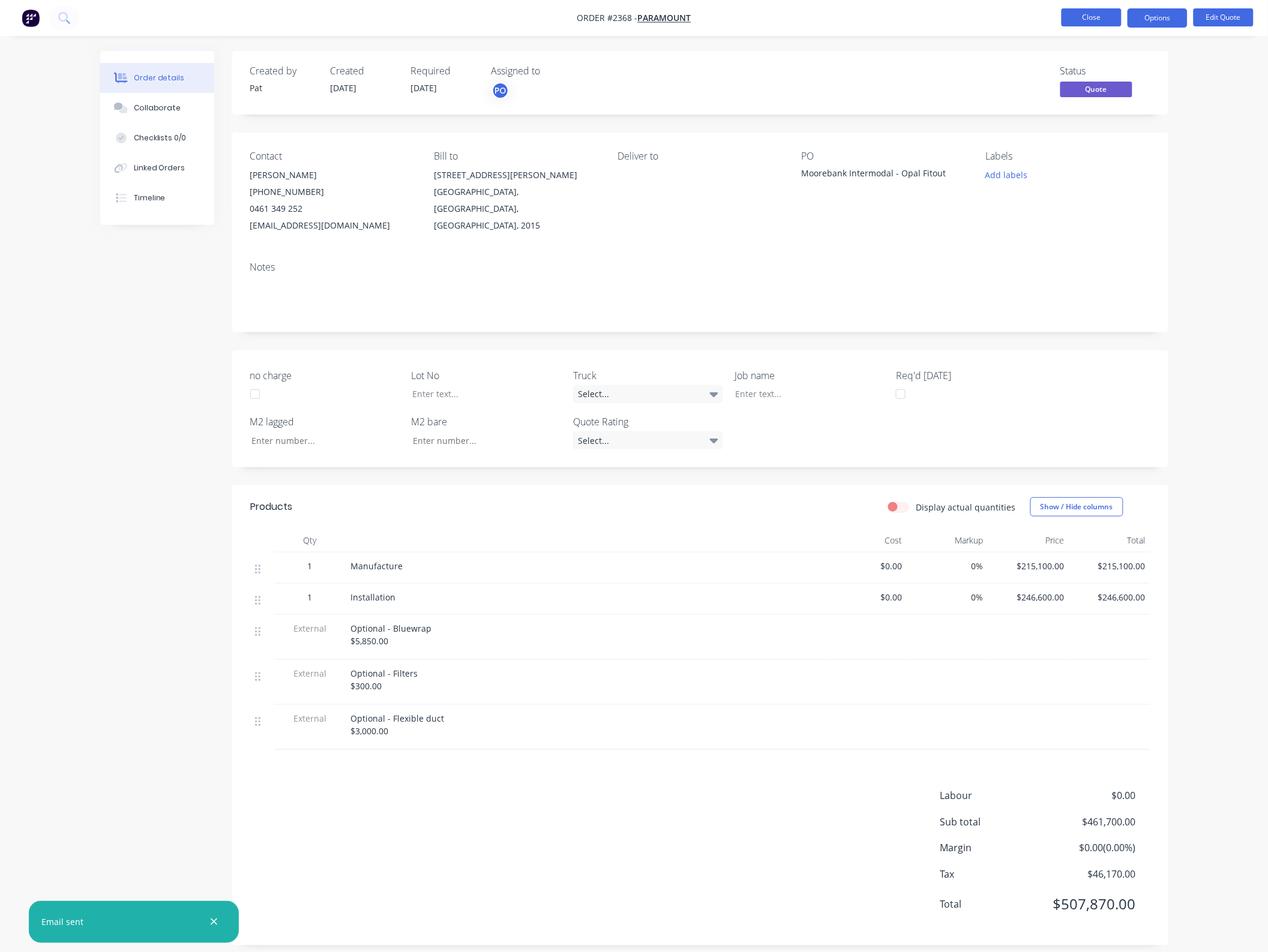
click at [1099, 22] on button "Close" at bounding box center [1092, 17] width 60 height 18
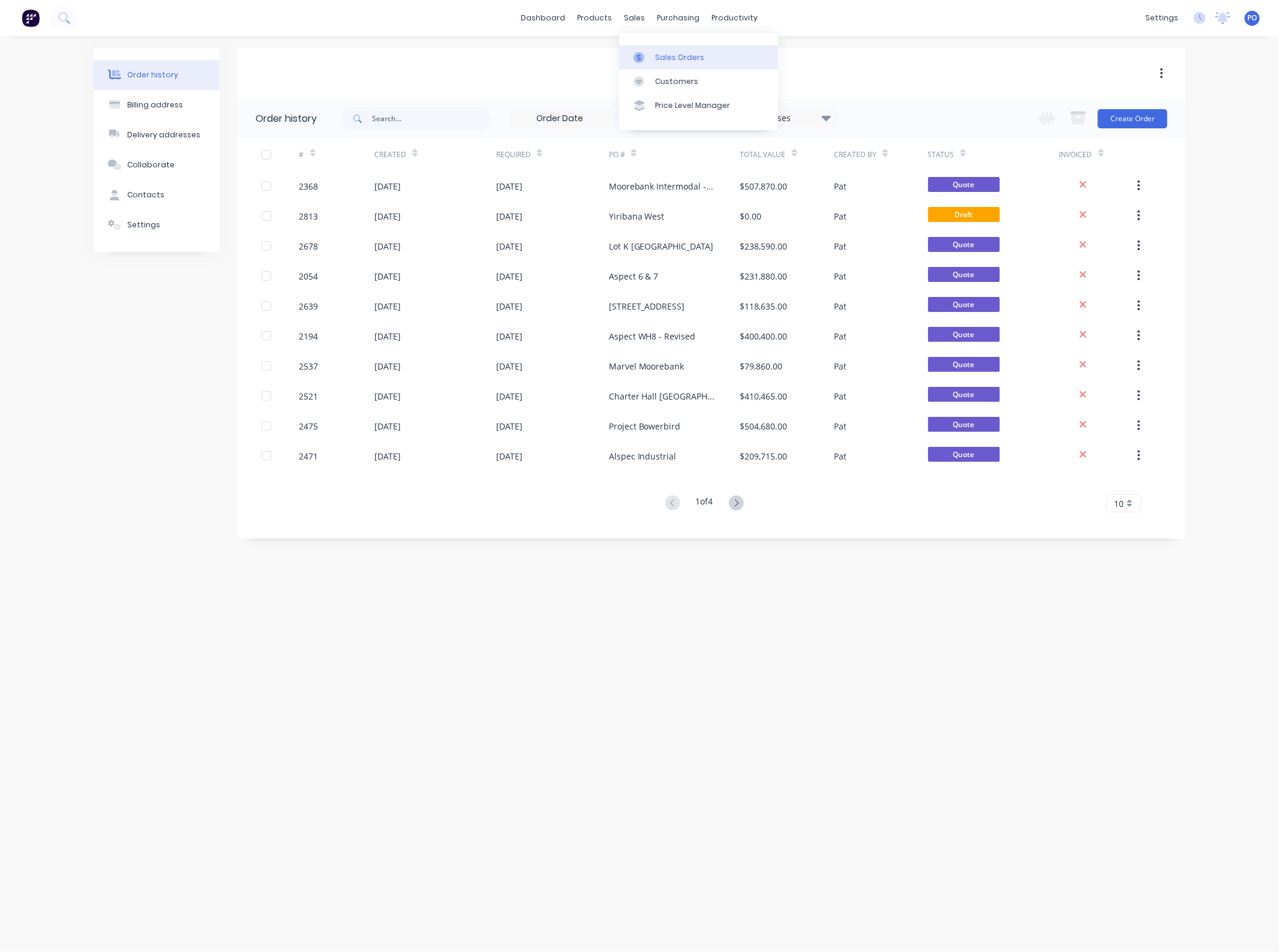
click at [666, 64] on link "Sales Orders" at bounding box center [699, 56] width 159 height 24
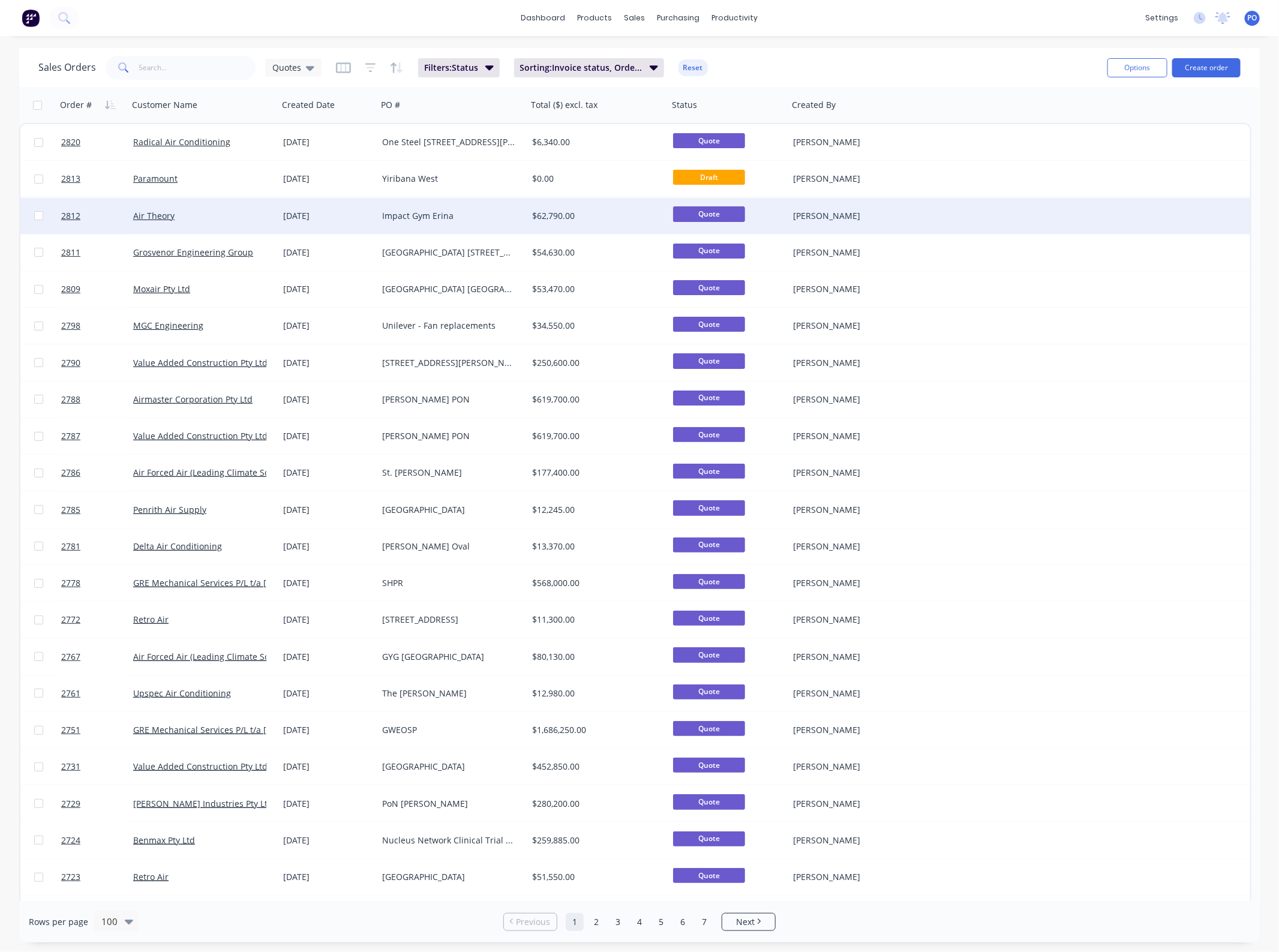
click at [435, 217] on div "Impact Gym Erina" at bounding box center [449, 216] width 133 height 12
